Goal: Task Accomplishment & Management: Use online tool/utility

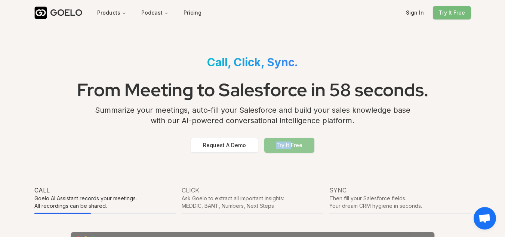
drag, startPoint x: 294, startPoint y: 136, endPoint x: 290, endPoint y: 143, distance: 8.2
click at [290, 143] on div "Request A Demo Try It Free" at bounding box center [252, 145] width 436 height 27
click at [290, 143] on button "Try It Free" at bounding box center [289, 144] width 50 height 15
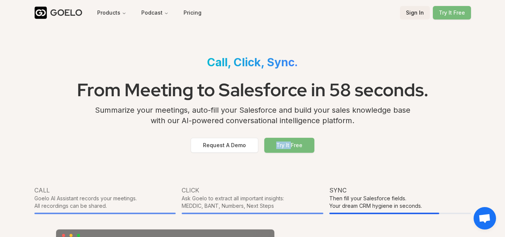
click at [409, 18] on button "Sign In" at bounding box center [415, 12] width 30 height 13
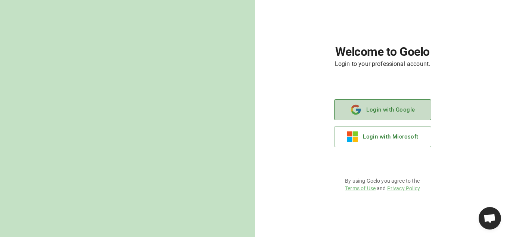
click at [395, 102] on button "Login with Google" at bounding box center [382, 109] width 97 height 21
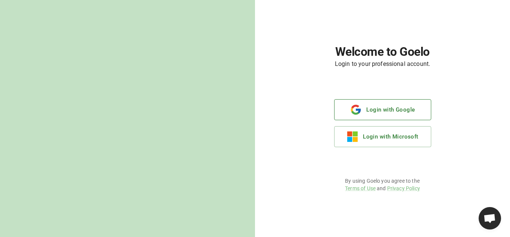
click at [375, 105] on button "Login with Google" at bounding box center [382, 109] width 97 height 21
